Goal: Find specific page/section: Find specific page/section

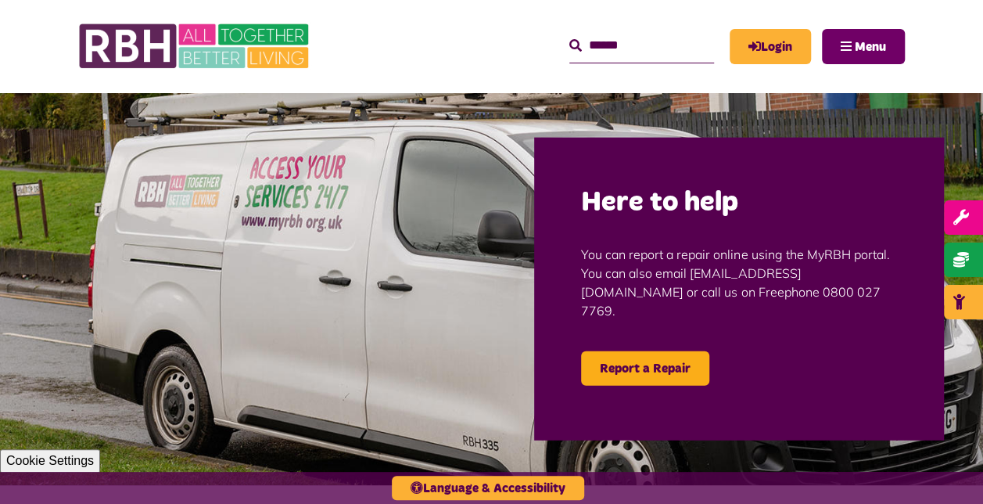
click at [834, 44] on button "Menu" at bounding box center [863, 46] width 83 height 35
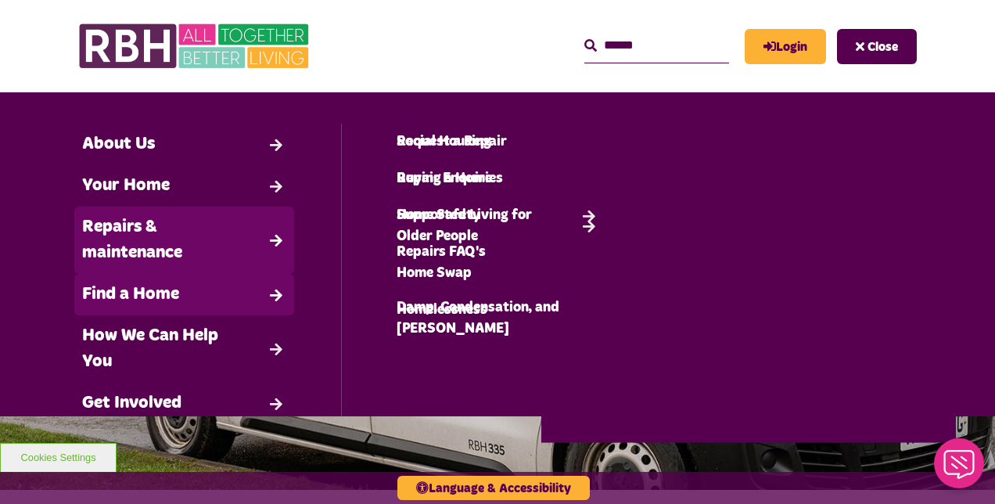
click at [277, 287] on link "Find a Home" at bounding box center [184, 294] width 220 height 41
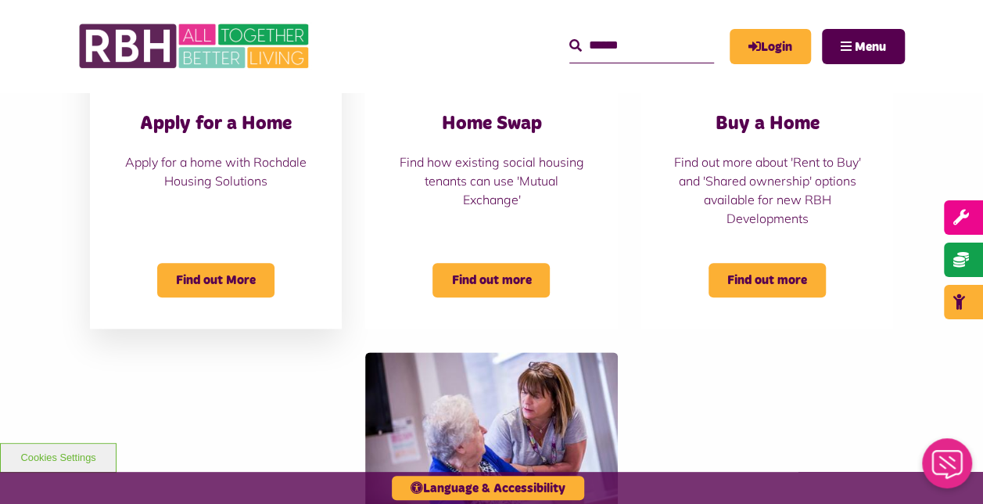
scroll to position [704, 0]
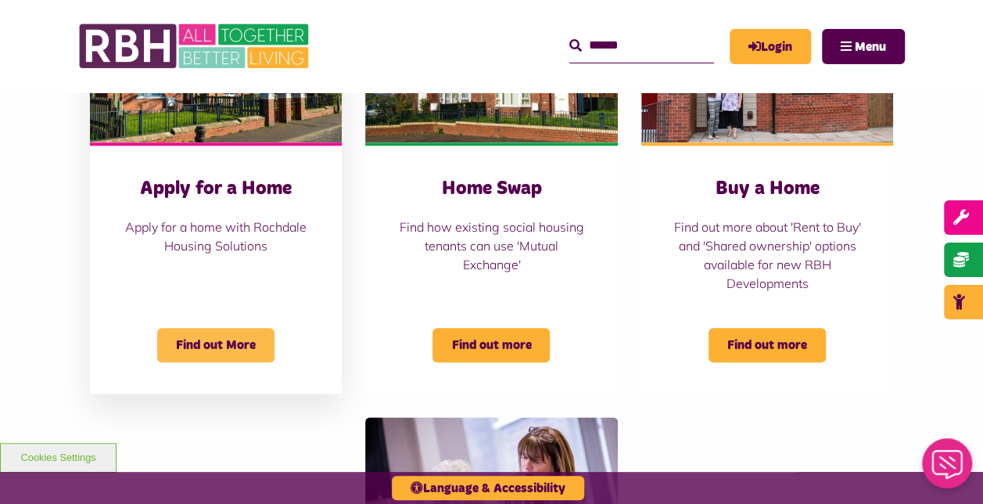
click at [204, 336] on span "Find out More" at bounding box center [215, 345] width 117 height 34
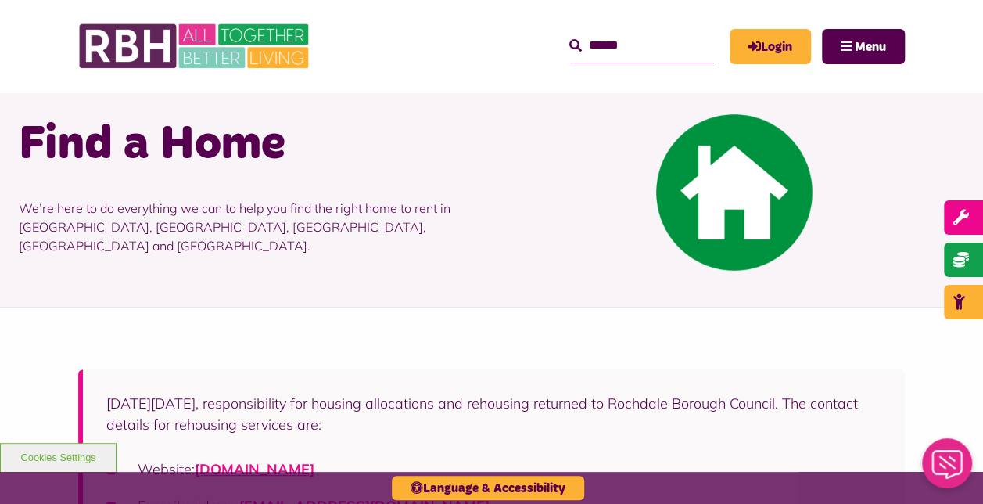
scroll to position [0, 0]
